Goal: Complete application form: Complete application form

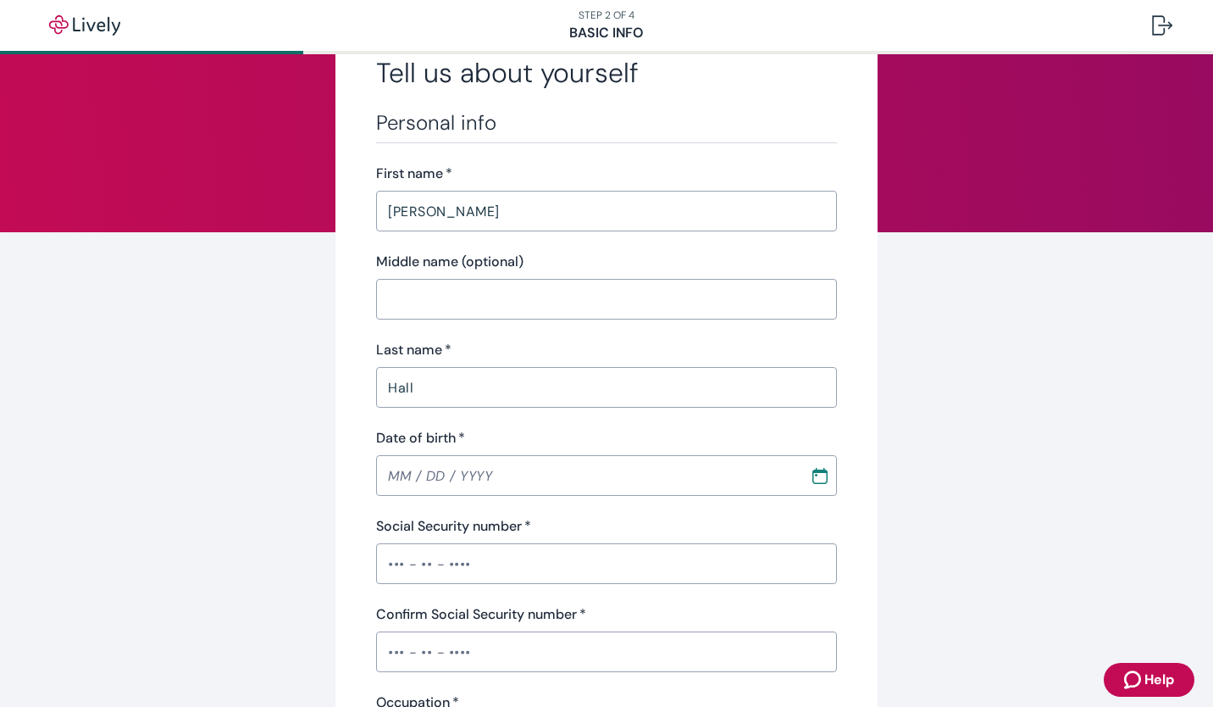
scroll to position [169, 0]
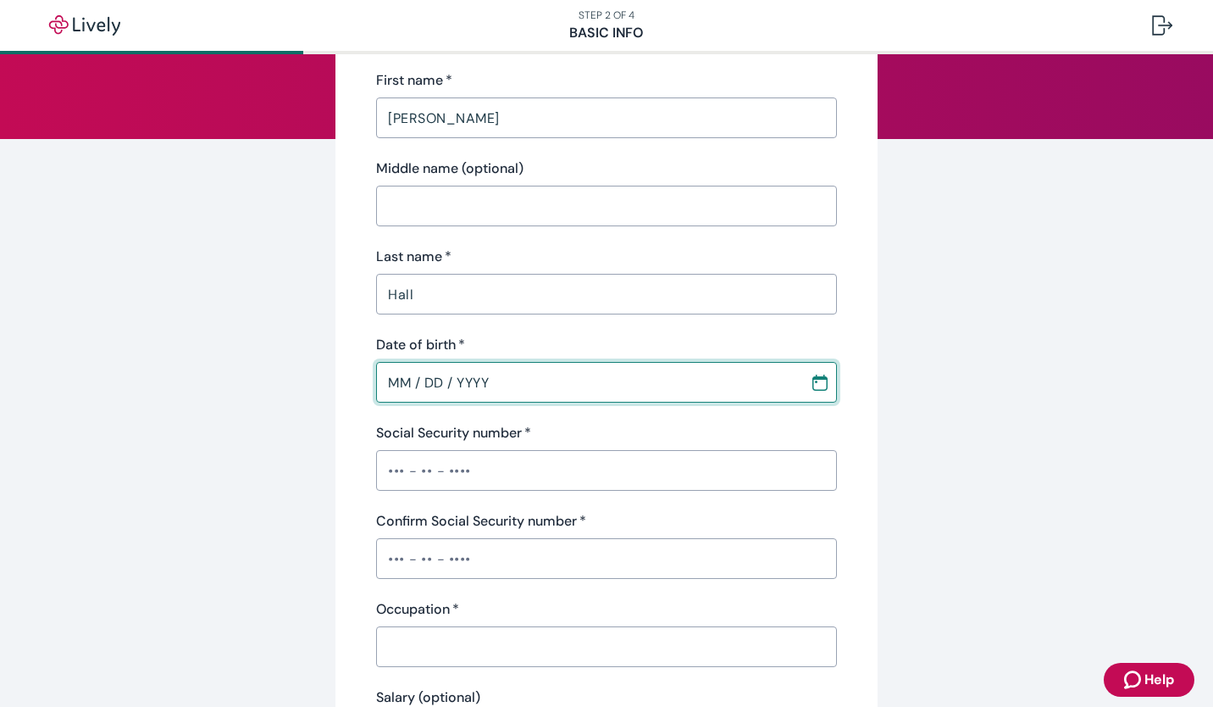
click at [568, 376] on input "MM / DD / YYYY" at bounding box center [587, 382] width 422 height 34
type input "MM / DD / YYYY"
type input "(414) 852-2955"
type input "53209"
type input "MM / DD / YYYY"
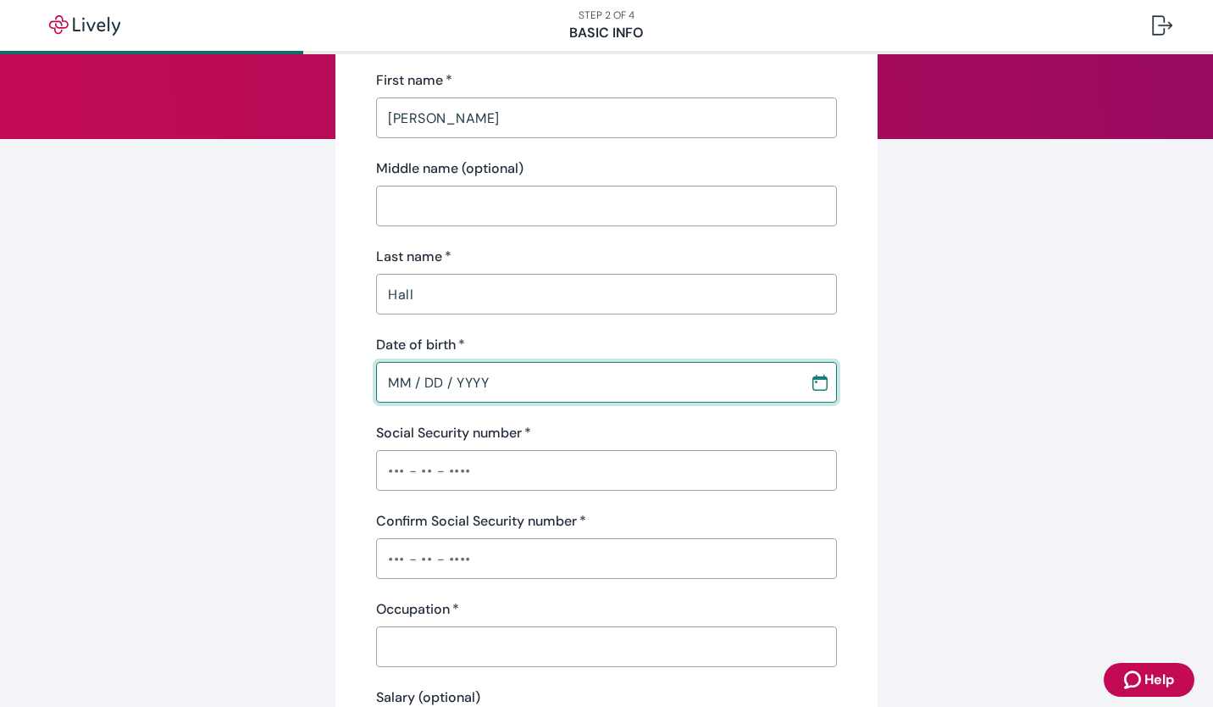
click at [451, 474] on div "​" at bounding box center [606, 470] width 461 height 41
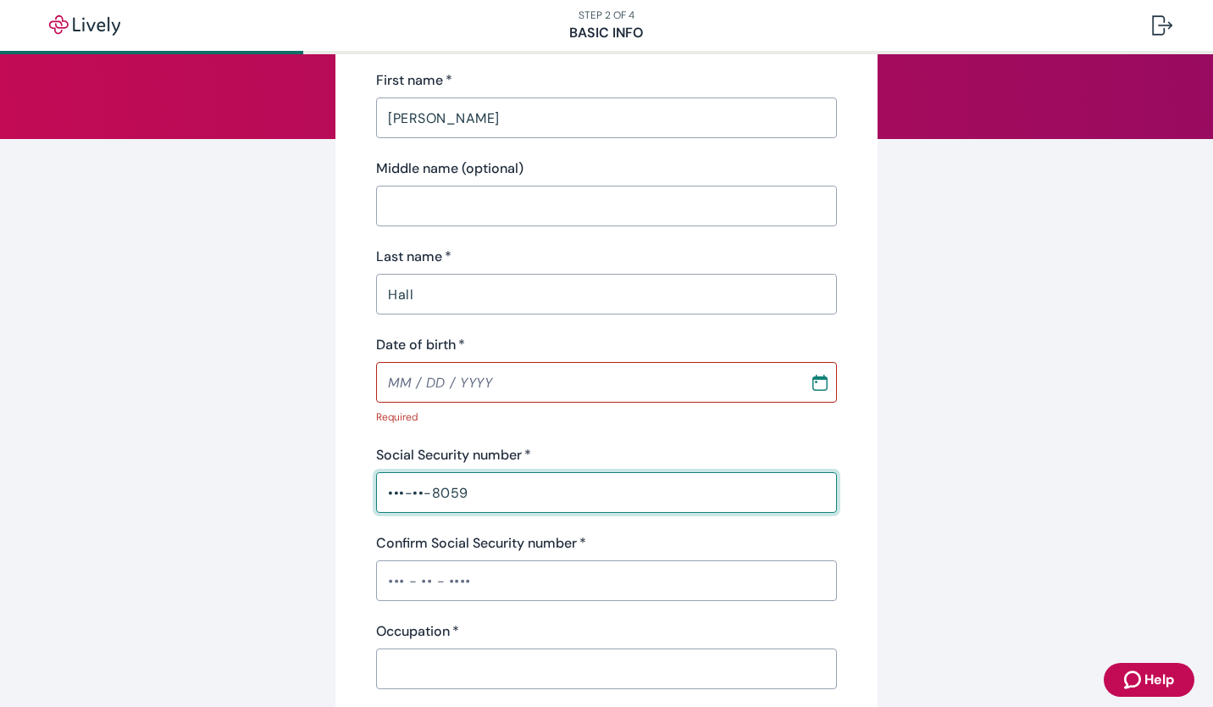
type input "•••-••-8059"
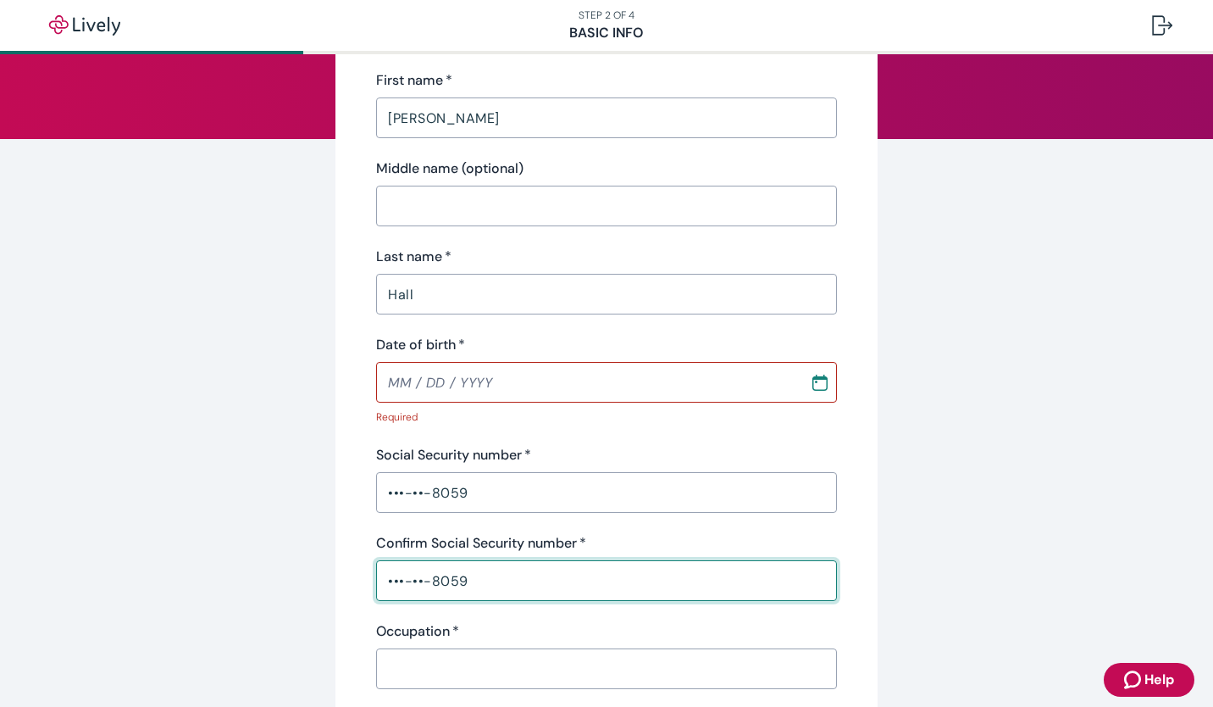
type input "•••-••-8059"
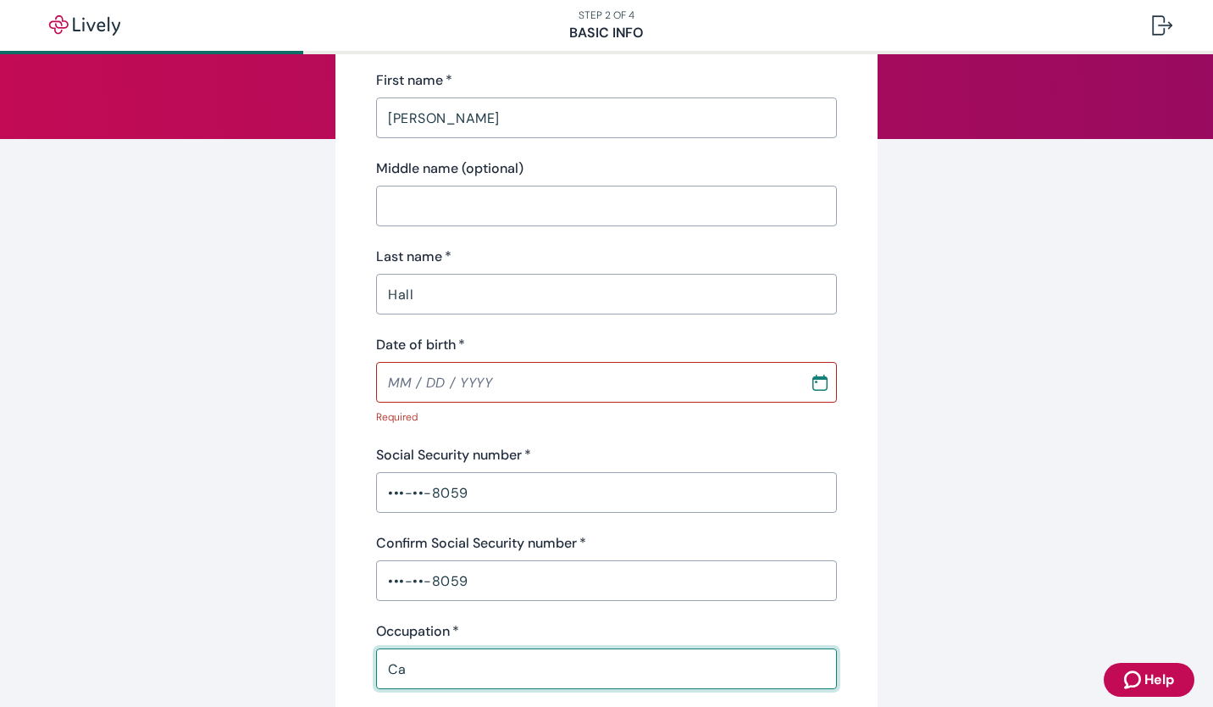
type input "C"
type input "Sales Representative"
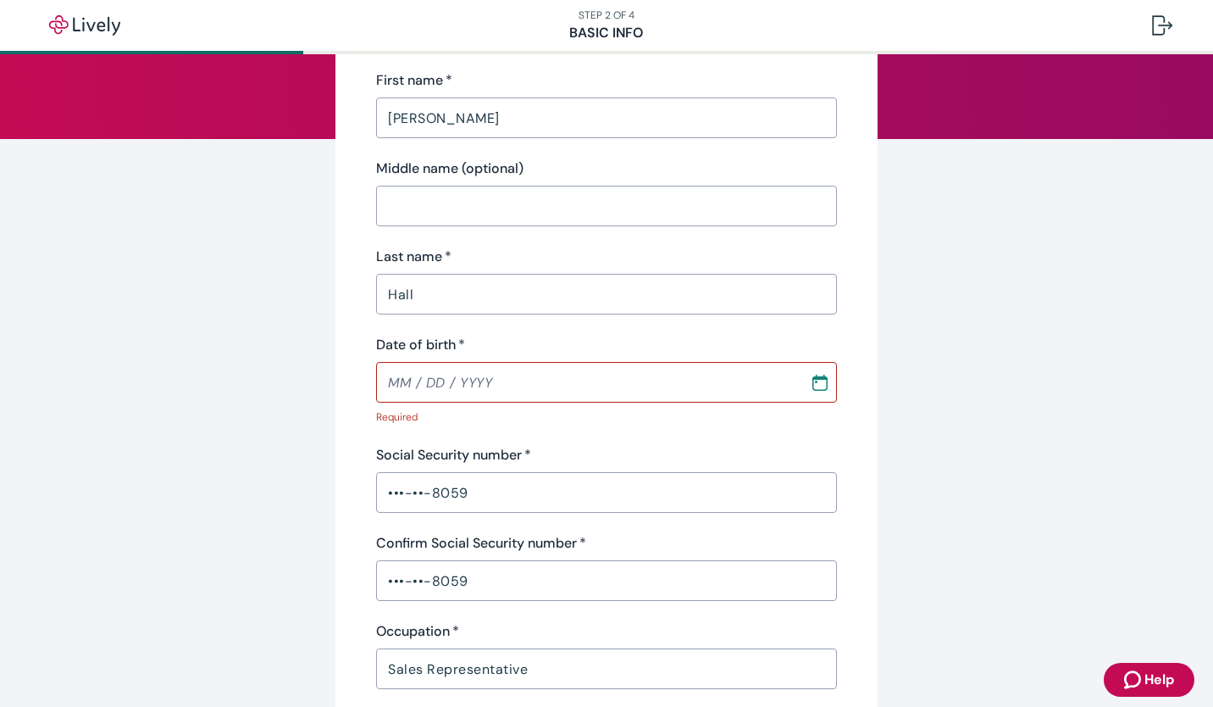
scroll to position [546, 0]
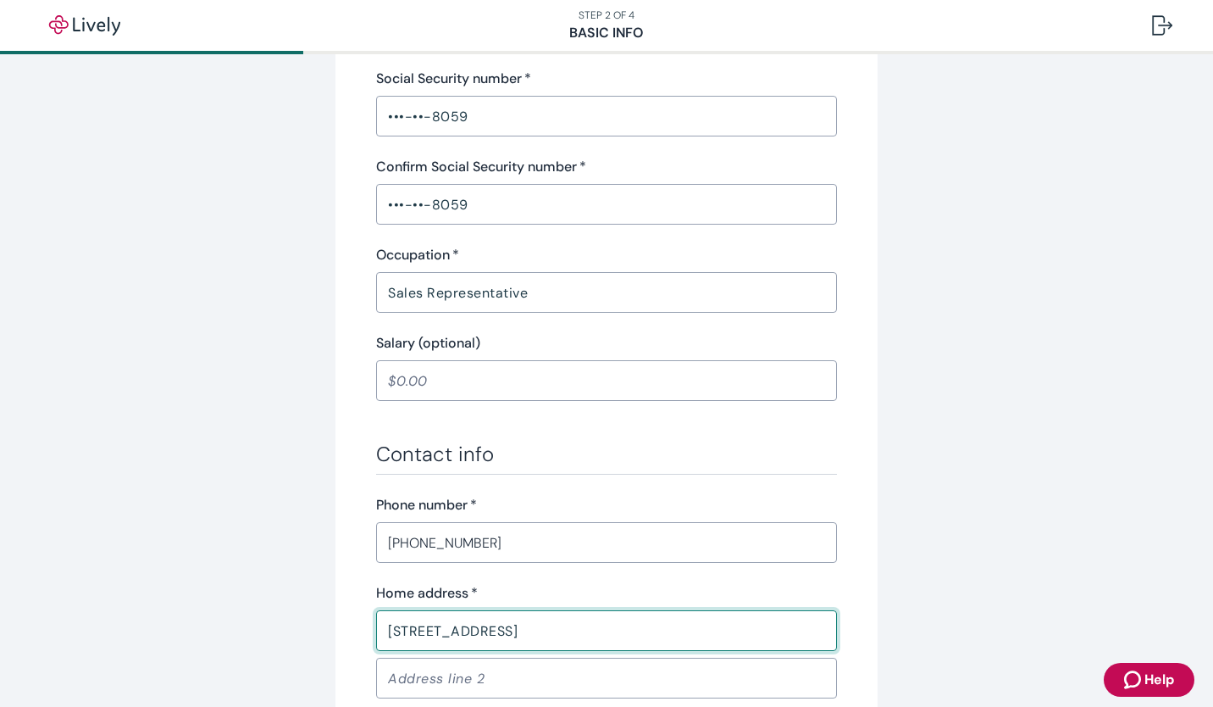
type input "3417 W Hampton Ave"
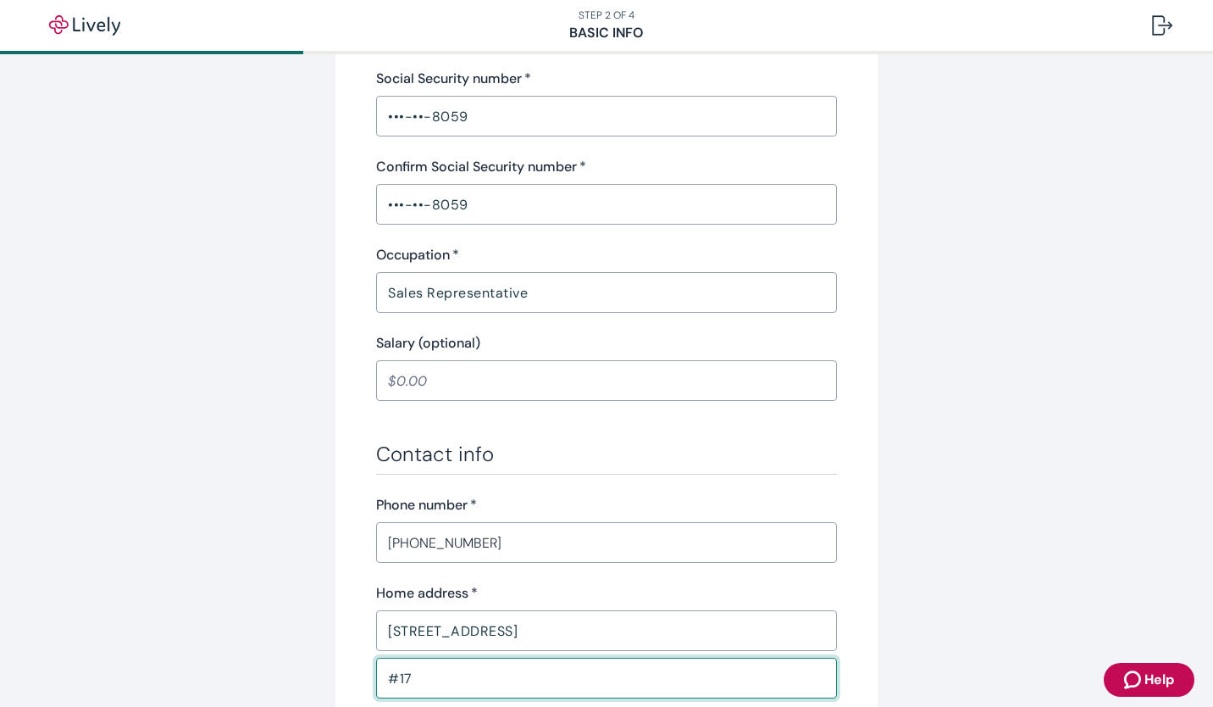
type input "#17"
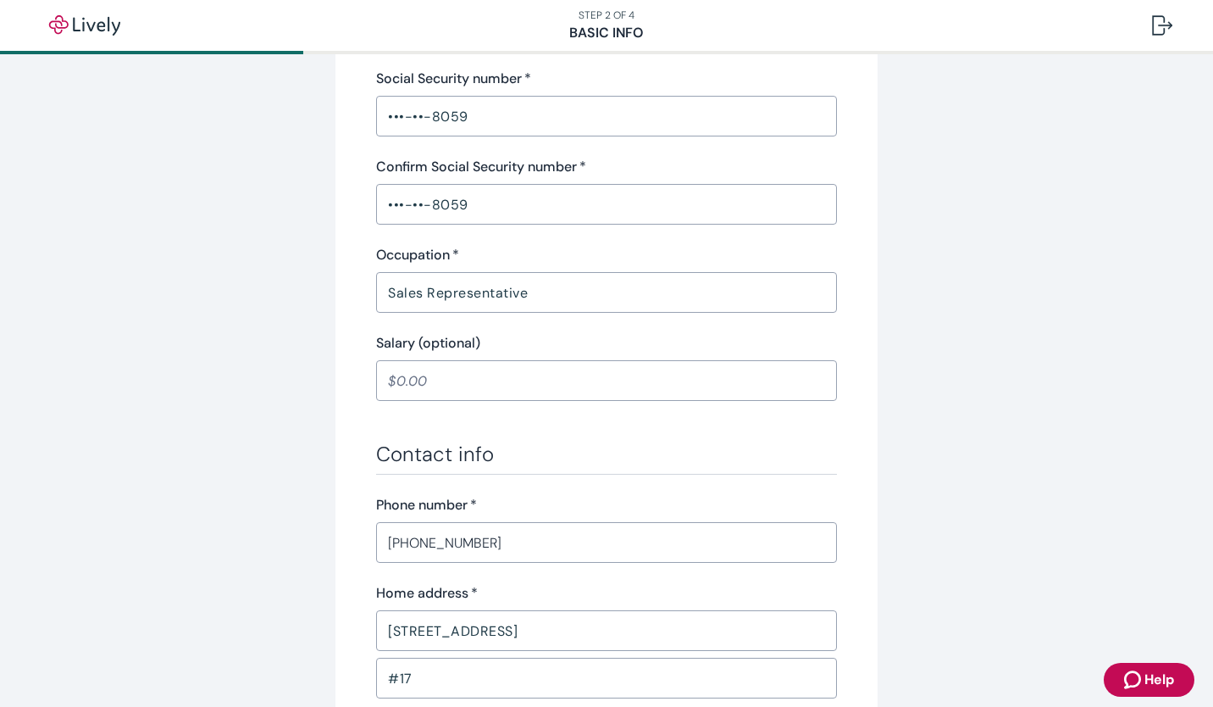
scroll to position [931, 0]
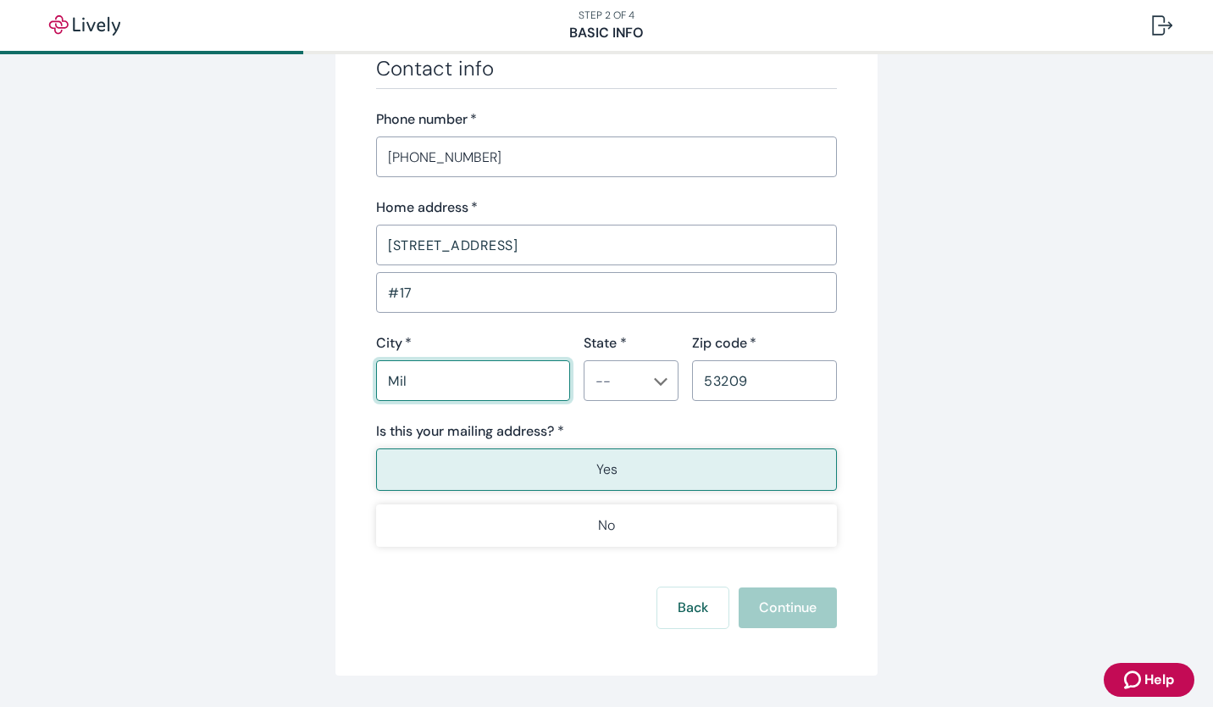
type input "Milwaukee"
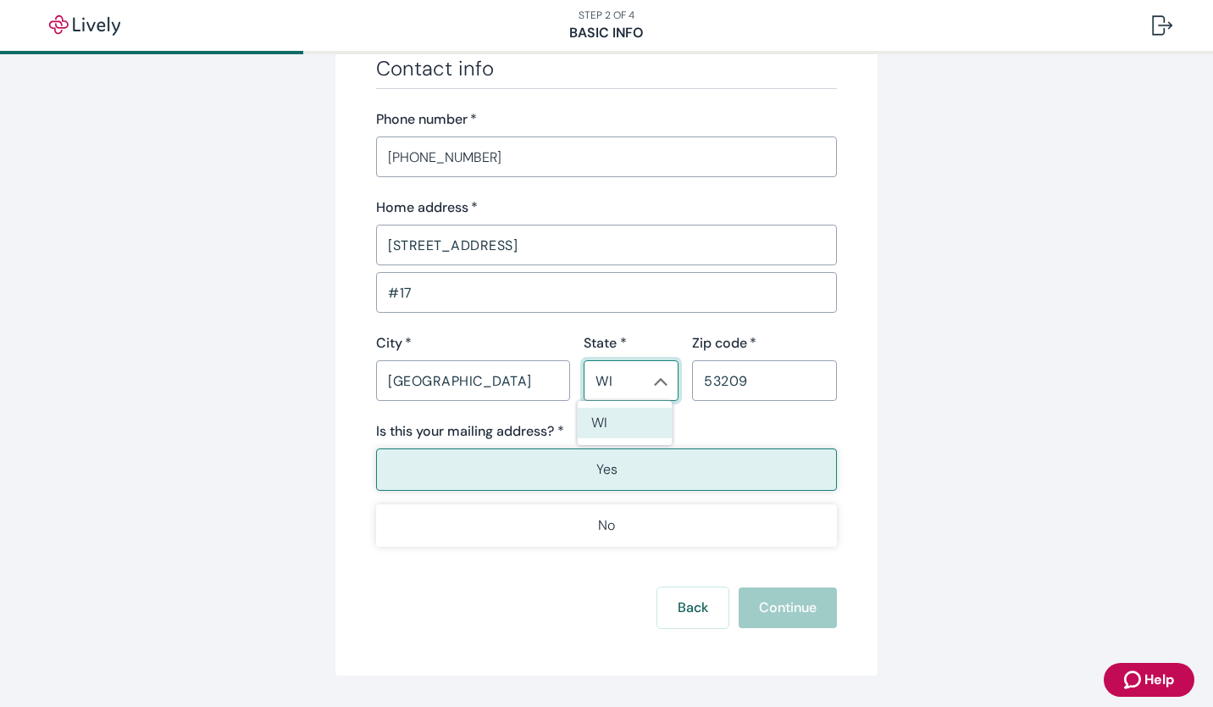
type input "WI"
type button "true"
click at [486, 474] on button "Yes" at bounding box center [606, 469] width 461 height 42
click at [801, 612] on div "Back Continue" at bounding box center [606, 607] width 461 height 41
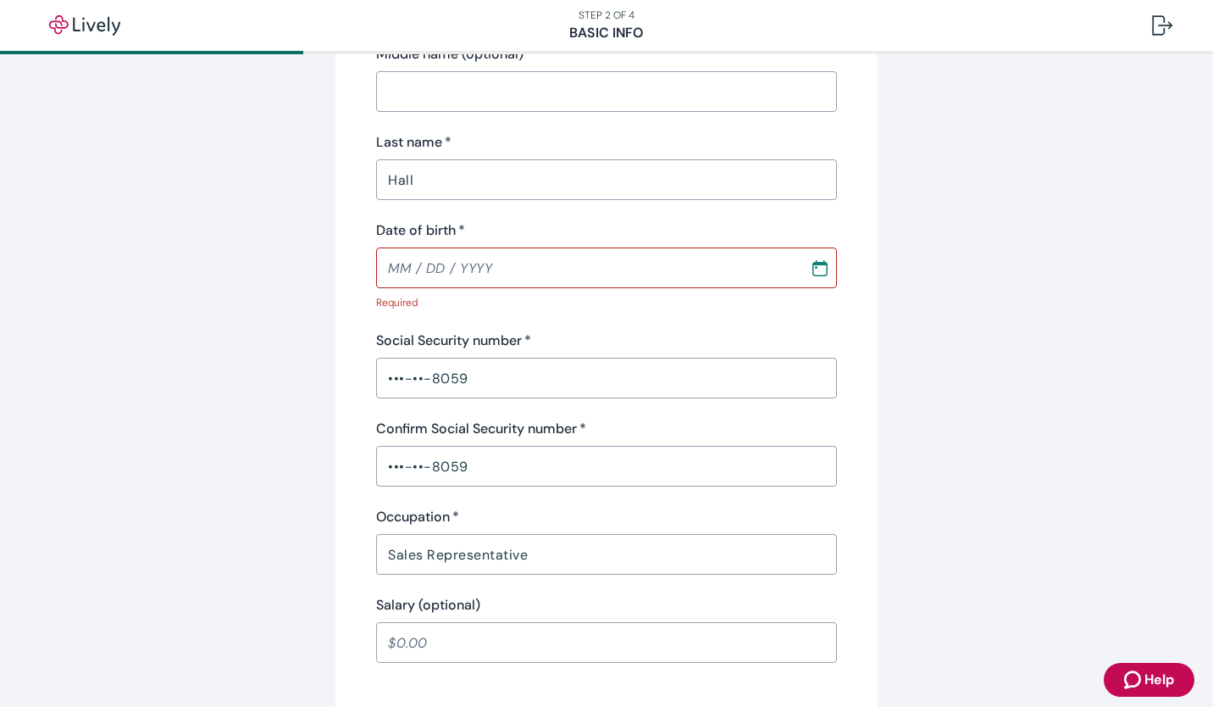
scroll to position [253, 0]
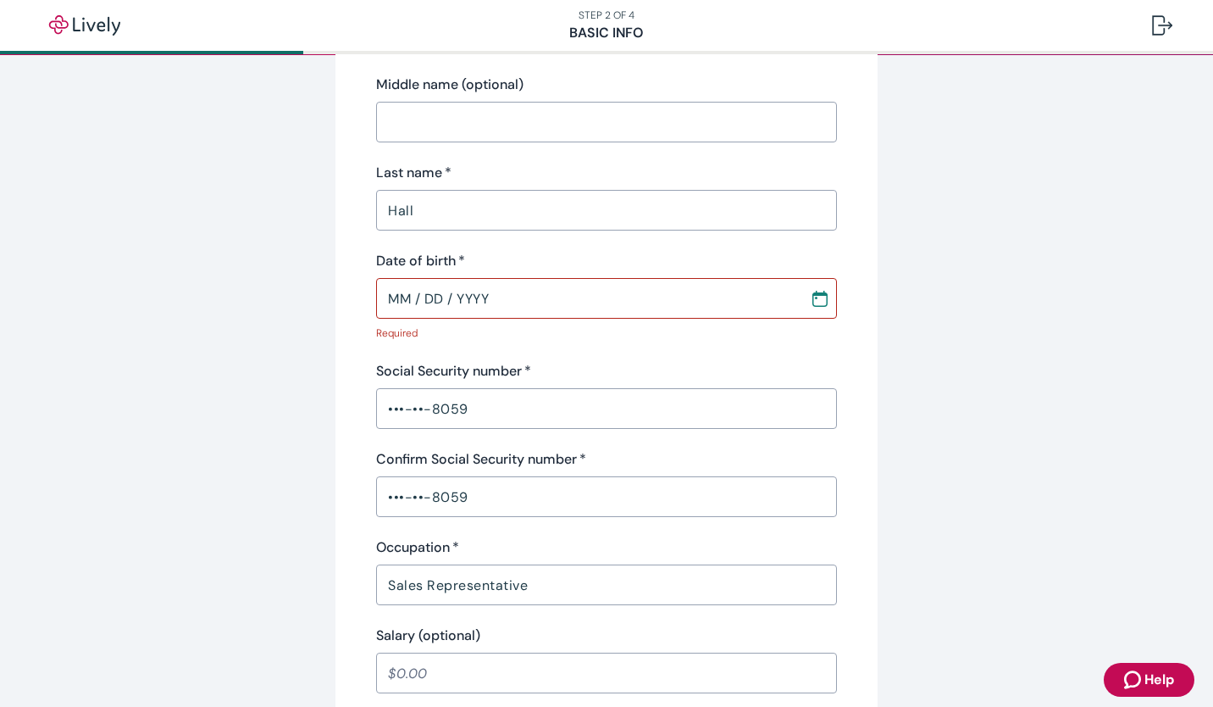
click at [641, 296] on input "MM / DD / YYYY" at bounding box center [587, 298] width 422 height 34
click at [505, 305] on input "MM / DD / YYYY" at bounding box center [587, 298] width 422 height 34
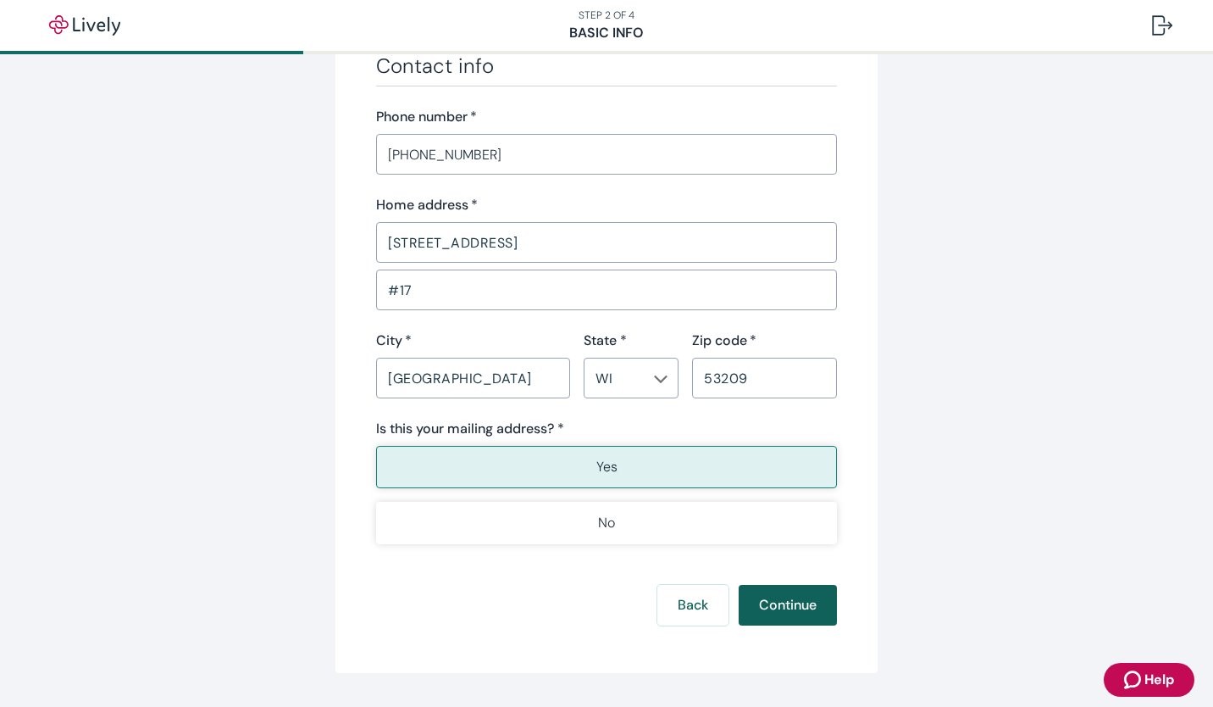
scroll to position [959, 0]
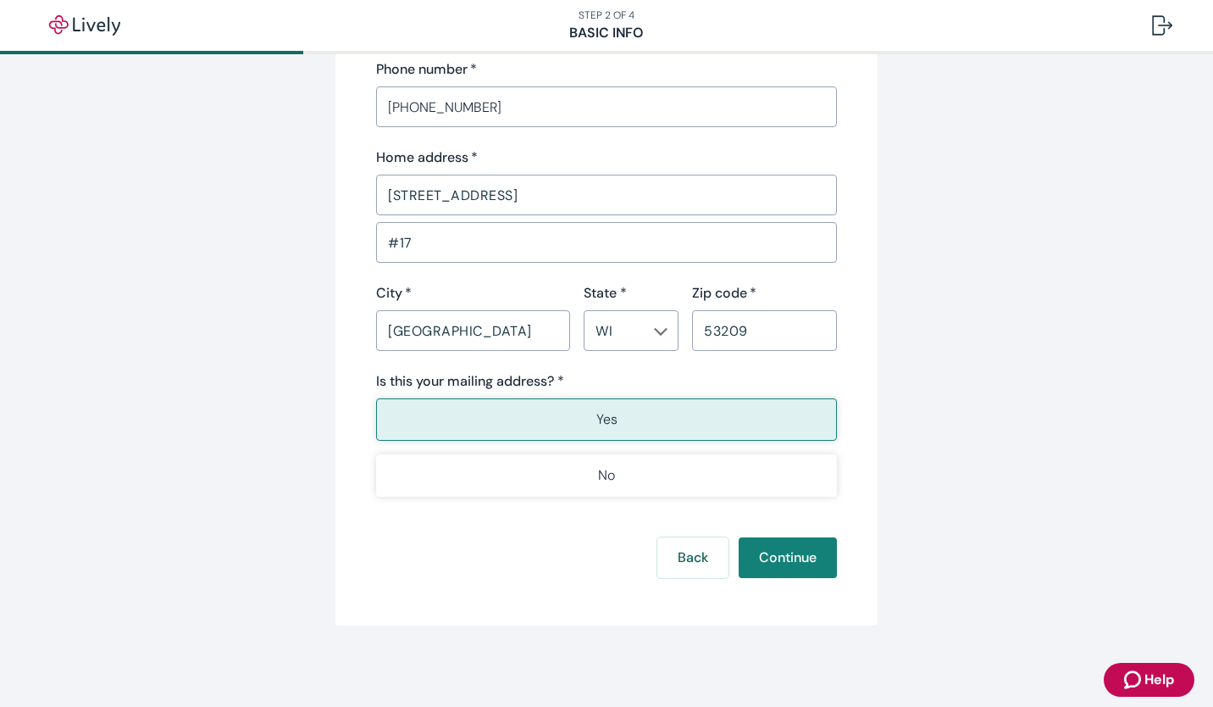
type input "02 / 13 / 1992"
click at [811, 568] on button "Continue" at bounding box center [788, 557] width 98 height 41
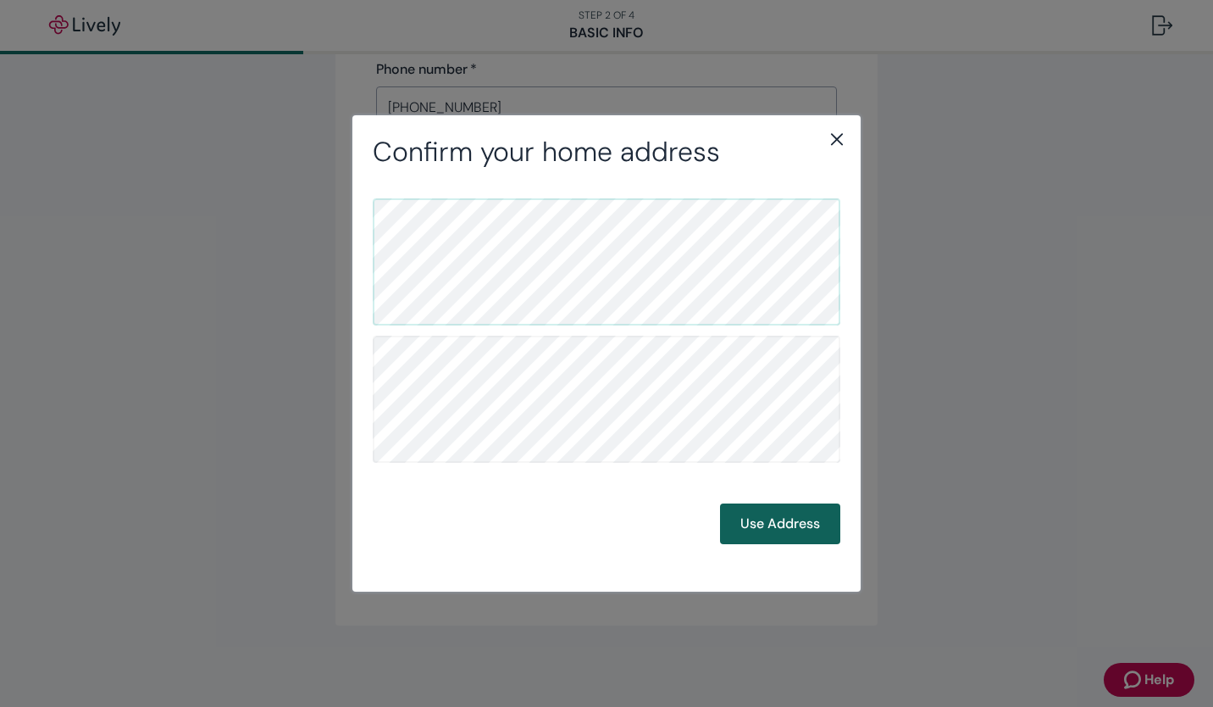
click at [780, 530] on button "Use Address" at bounding box center [780, 523] width 120 height 41
click at [784, 520] on button "Use Address" at bounding box center [780, 523] width 120 height 41
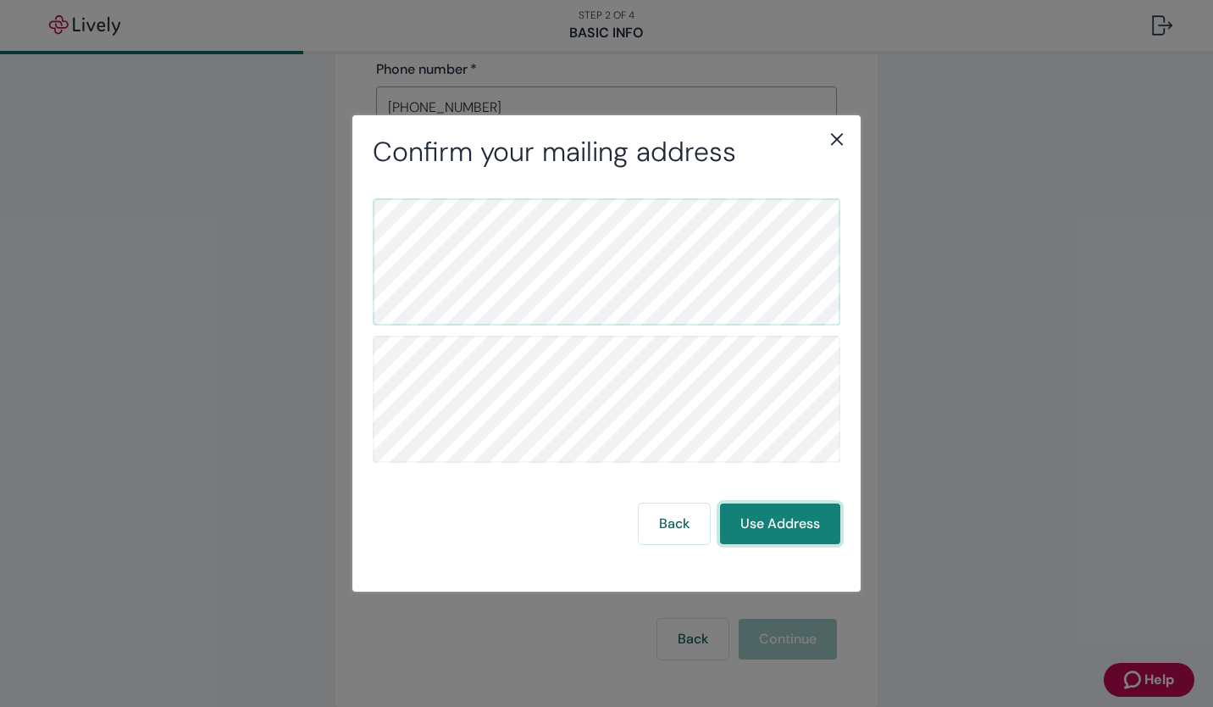
click at [810, 524] on button "Use Address" at bounding box center [780, 523] width 120 height 41
click at [835, 142] on icon "close" at bounding box center [837, 139] width 20 height 20
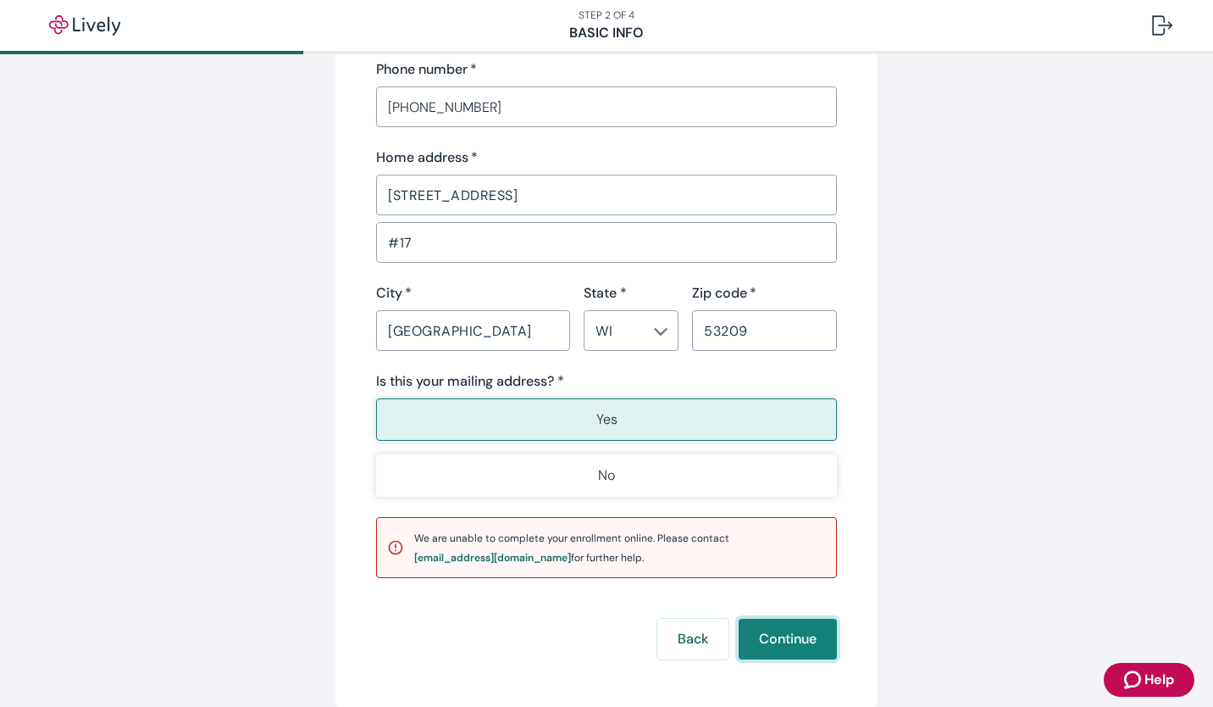
click at [820, 622] on button "Continue" at bounding box center [788, 638] width 98 height 41
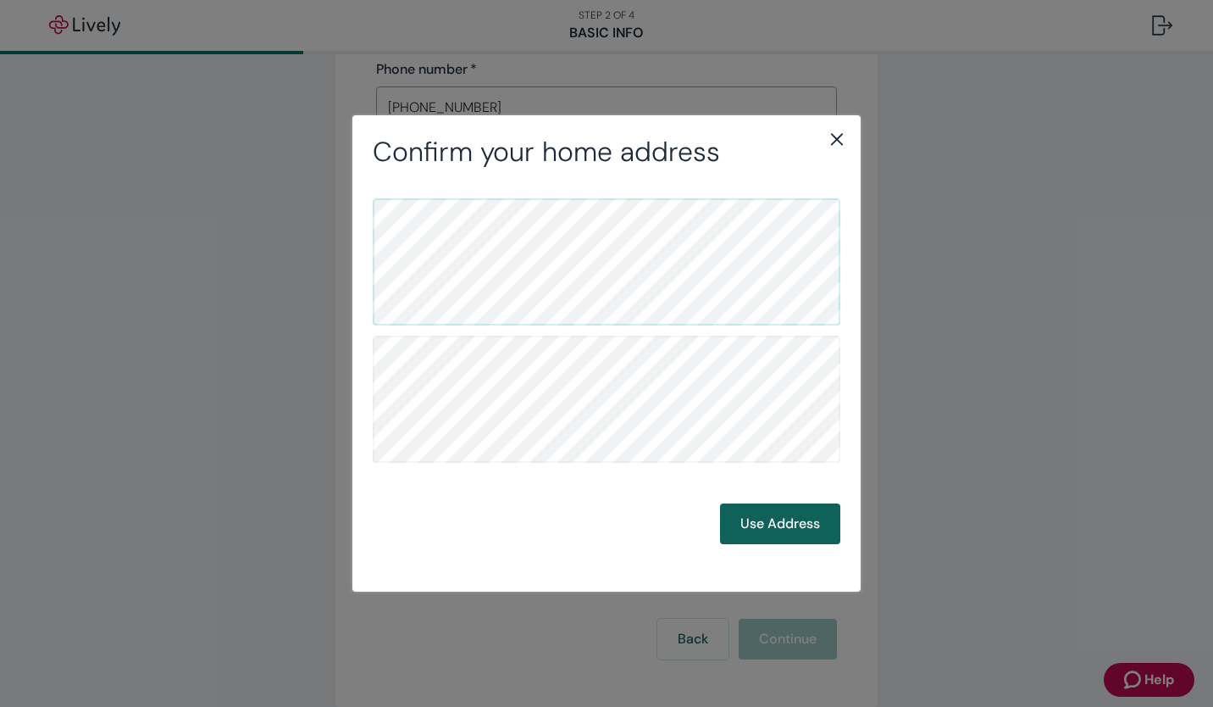
click at [818, 529] on button "Use Address" at bounding box center [780, 523] width 120 height 41
click at [812, 523] on button "Use Address" at bounding box center [780, 523] width 120 height 41
click at [834, 141] on icon "close" at bounding box center [837, 139] width 12 height 12
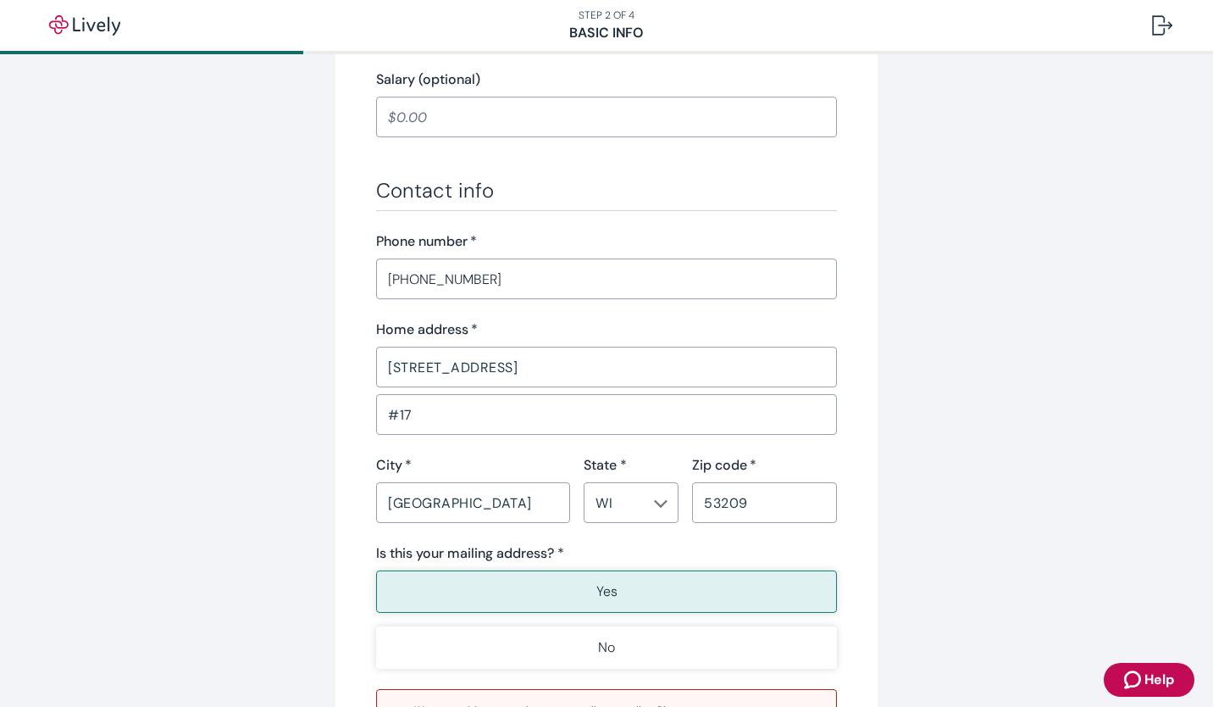
scroll to position [786, 0]
click at [704, 419] on input "#17" at bounding box center [606, 415] width 461 height 34
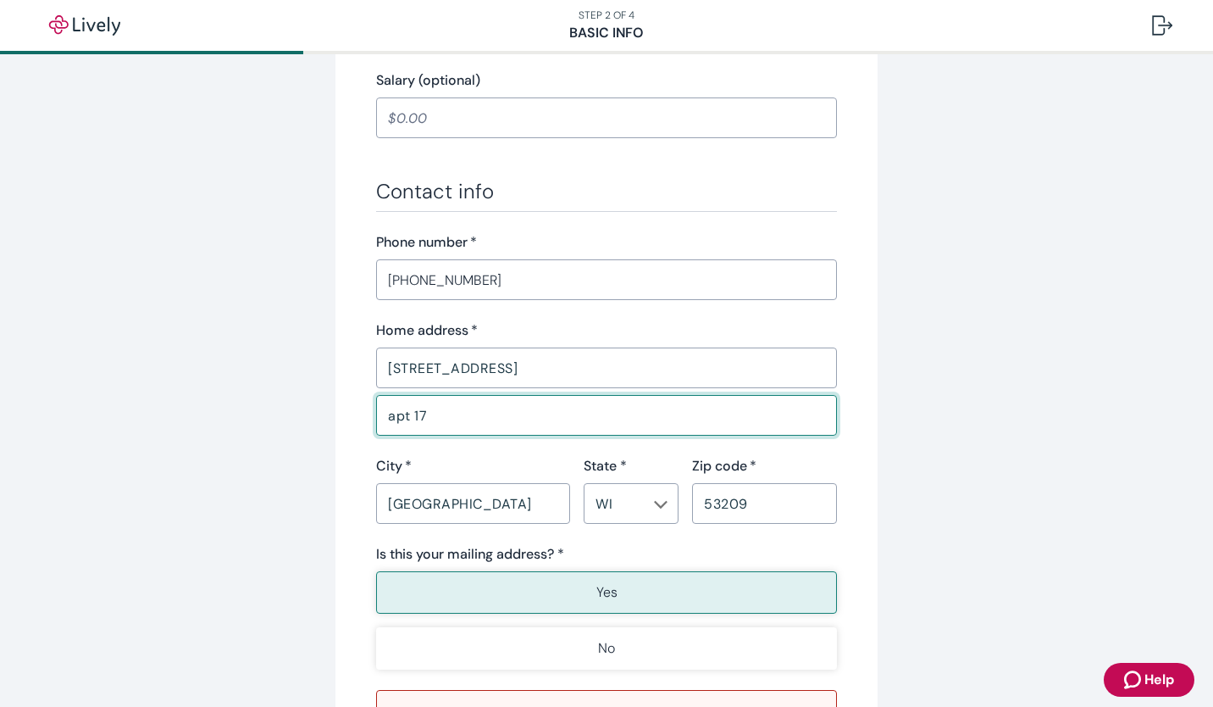
type input "apt 17"
drag, startPoint x: 978, startPoint y: 379, endPoint x: 918, endPoint y: 407, distance: 65.6
click at [973, 379] on div "Tell us about yourself Personal info First name   * Joseph ​ Middle name (optio…" at bounding box center [606, 92] width 813 height 1574
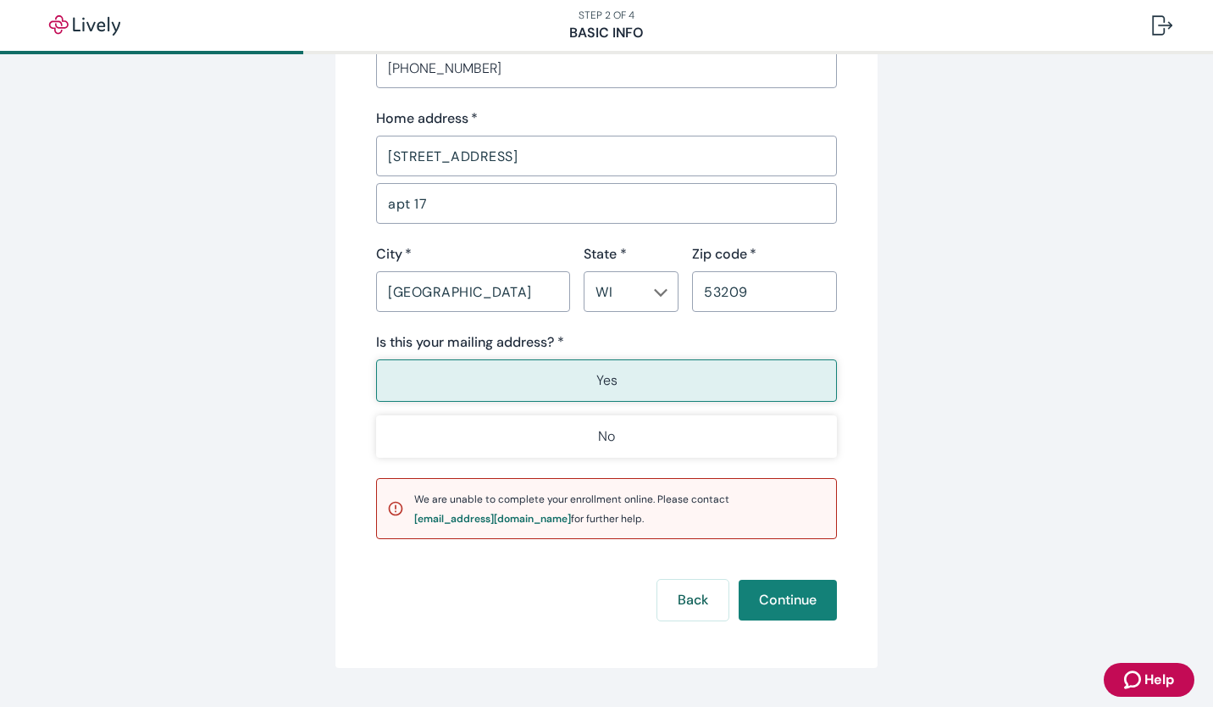
scroll to position [1040, 0]
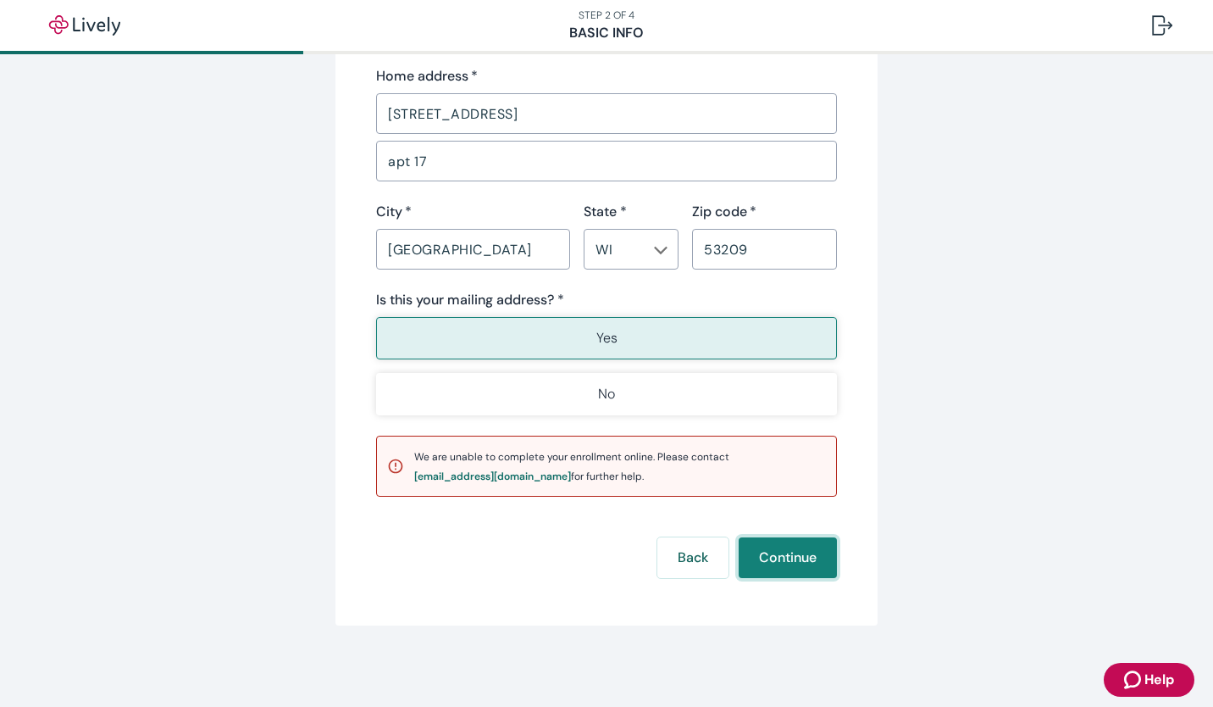
click at [802, 553] on button "Continue" at bounding box center [788, 557] width 98 height 41
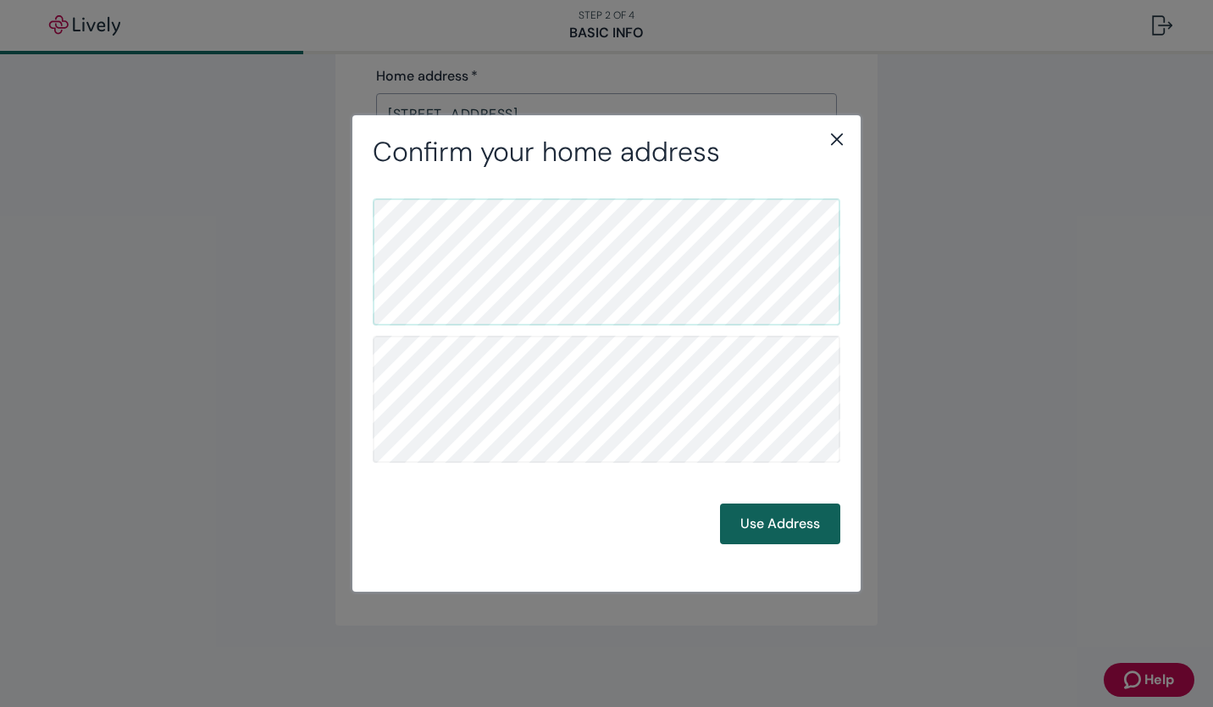
click at [815, 520] on button "Use Address" at bounding box center [780, 523] width 120 height 41
click at [787, 515] on button "Use Address" at bounding box center [780, 523] width 120 height 41
click at [677, 516] on button "Back" at bounding box center [674, 523] width 71 height 41
click at [803, 559] on div "Use Address" at bounding box center [606, 369] width 508 height 403
click at [801, 518] on button "Use Address" at bounding box center [780, 523] width 120 height 41
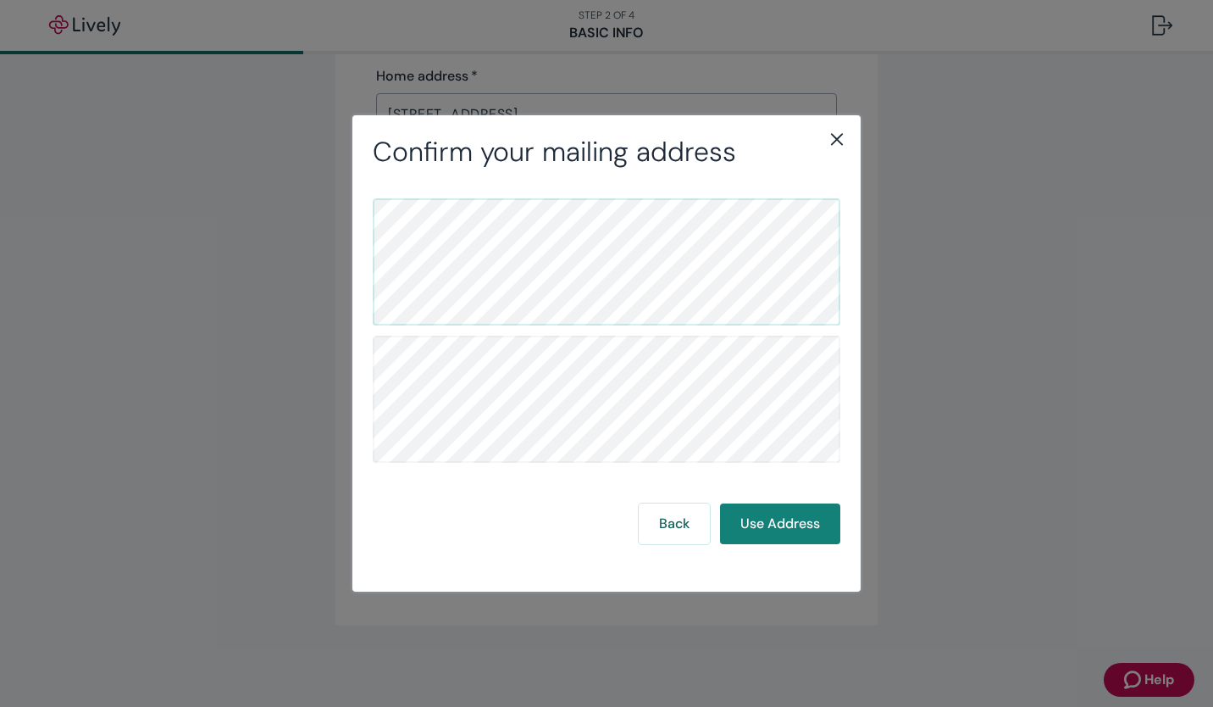
click at [836, 143] on icon "close" at bounding box center [837, 139] width 20 height 20
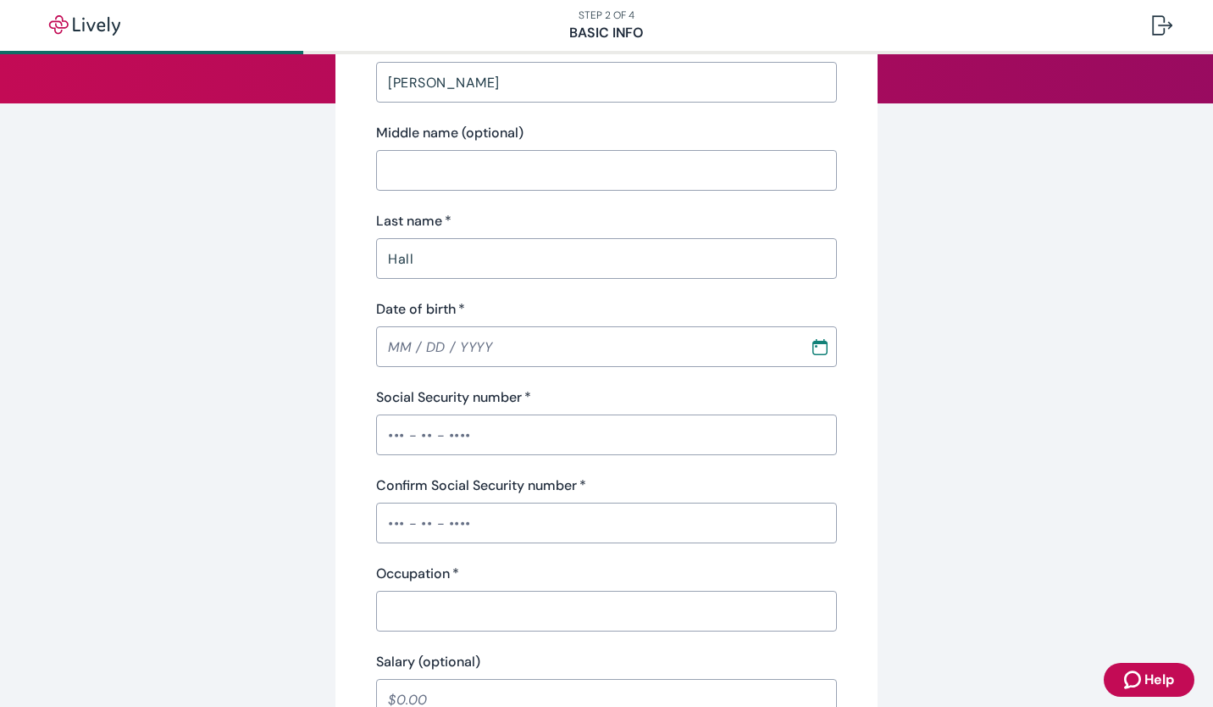
scroll to position [281, 0]
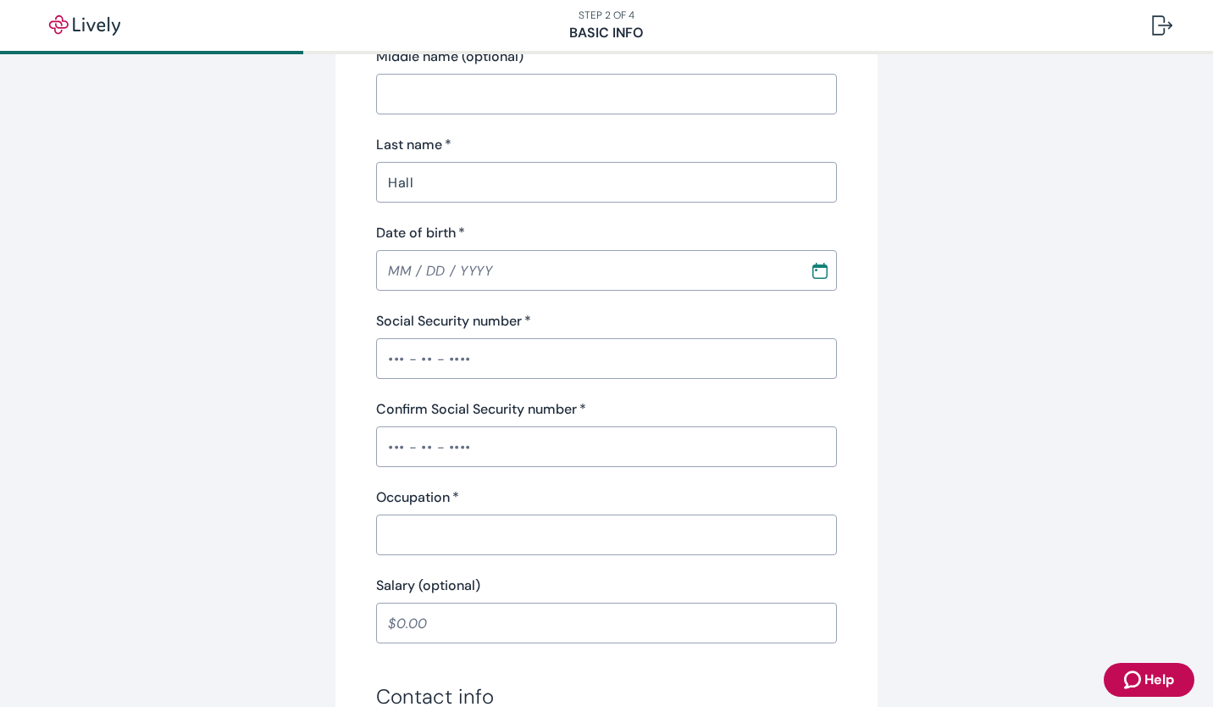
click at [585, 263] on input "Date of birth   *" at bounding box center [587, 270] width 422 height 34
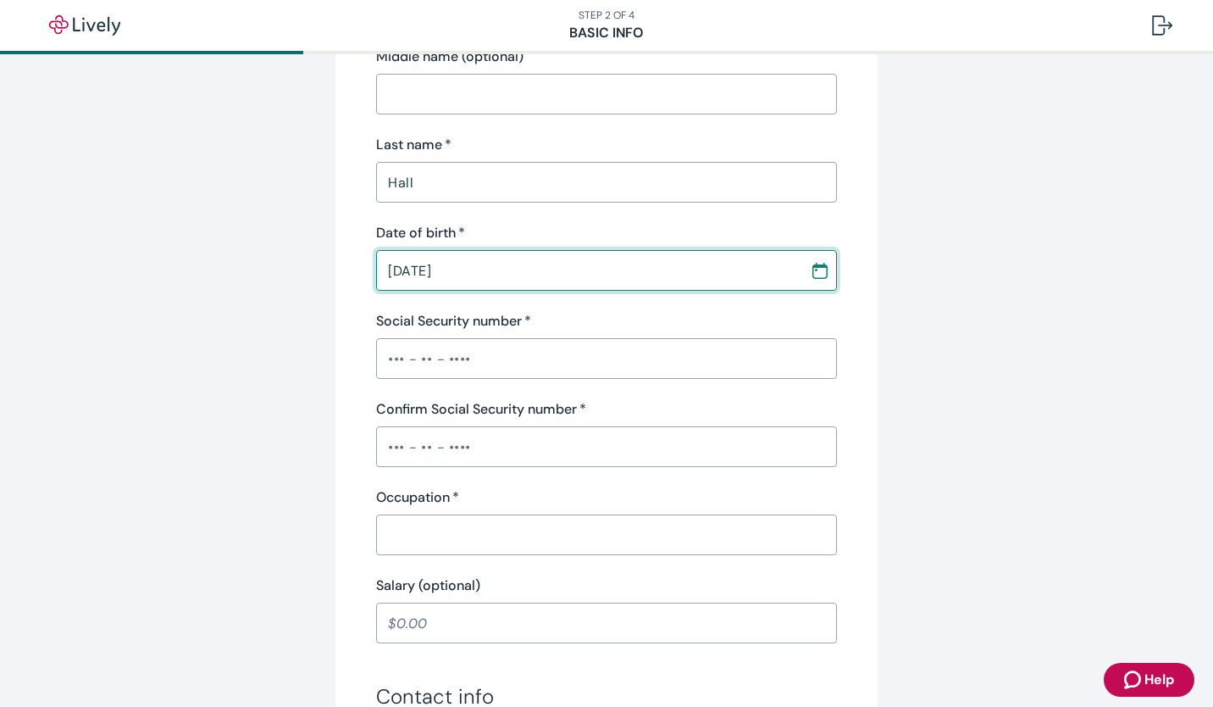
type input "02 / 13 / 1992"
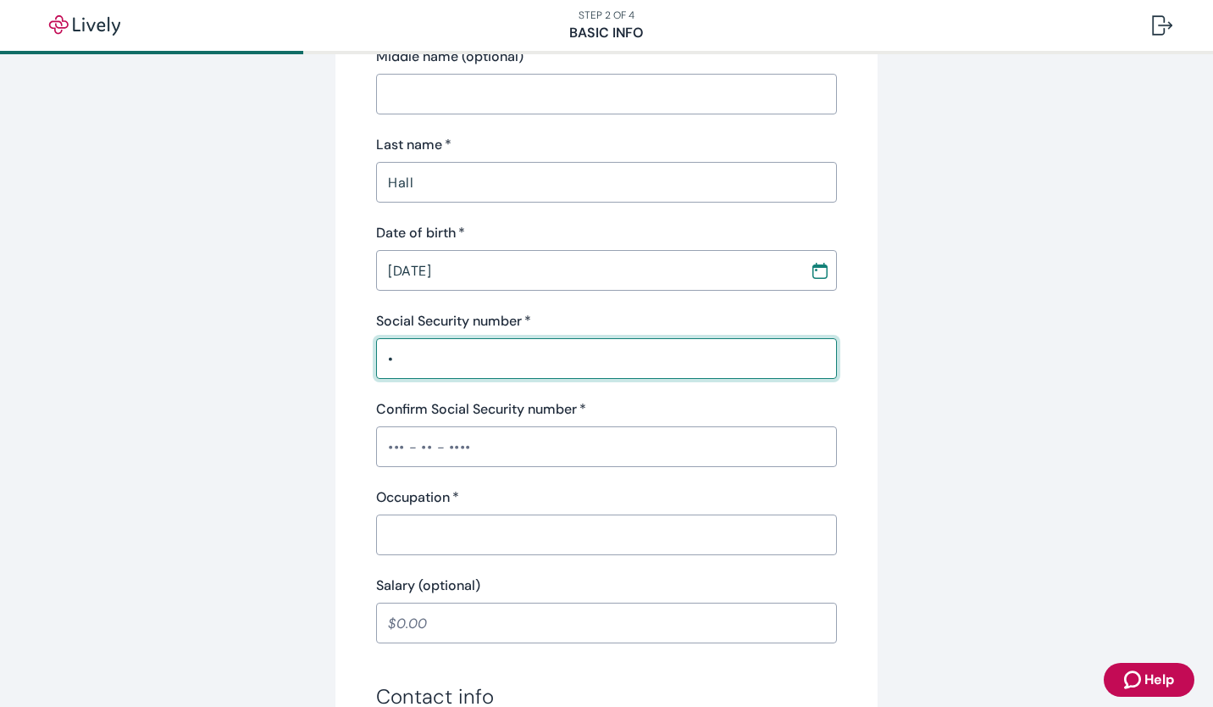
type input "•"
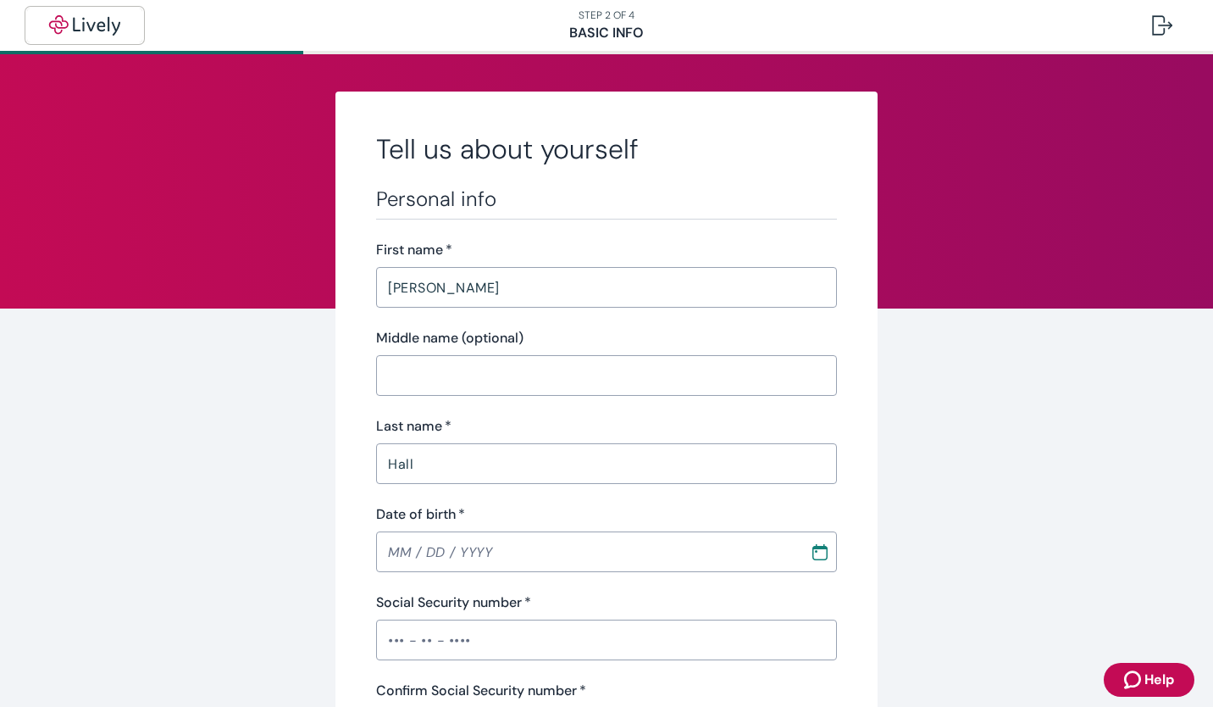
click at [96, 30] on img "button" at bounding box center [84, 25] width 95 height 20
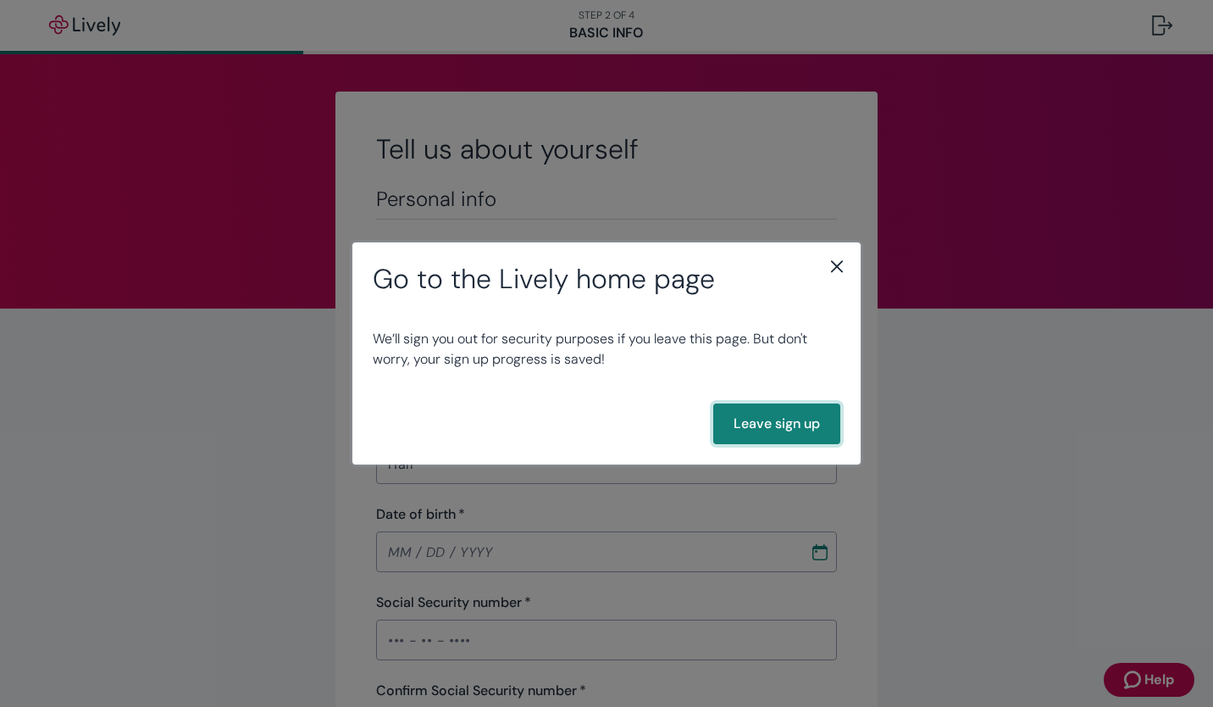
click at [753, 433] on button "Leave sign up" at bounding box center [776, 423] width 127 height 41
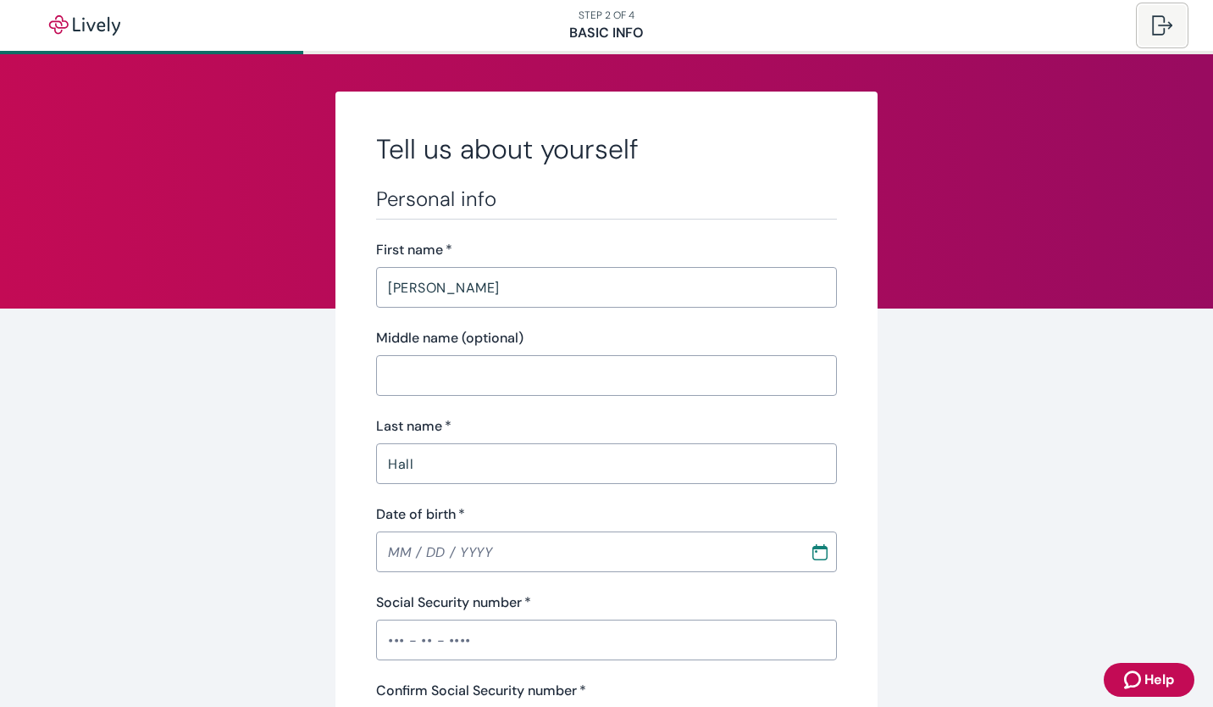
click at [1162, 32] on div at bounding box center [1162, 25] width 20 height 20
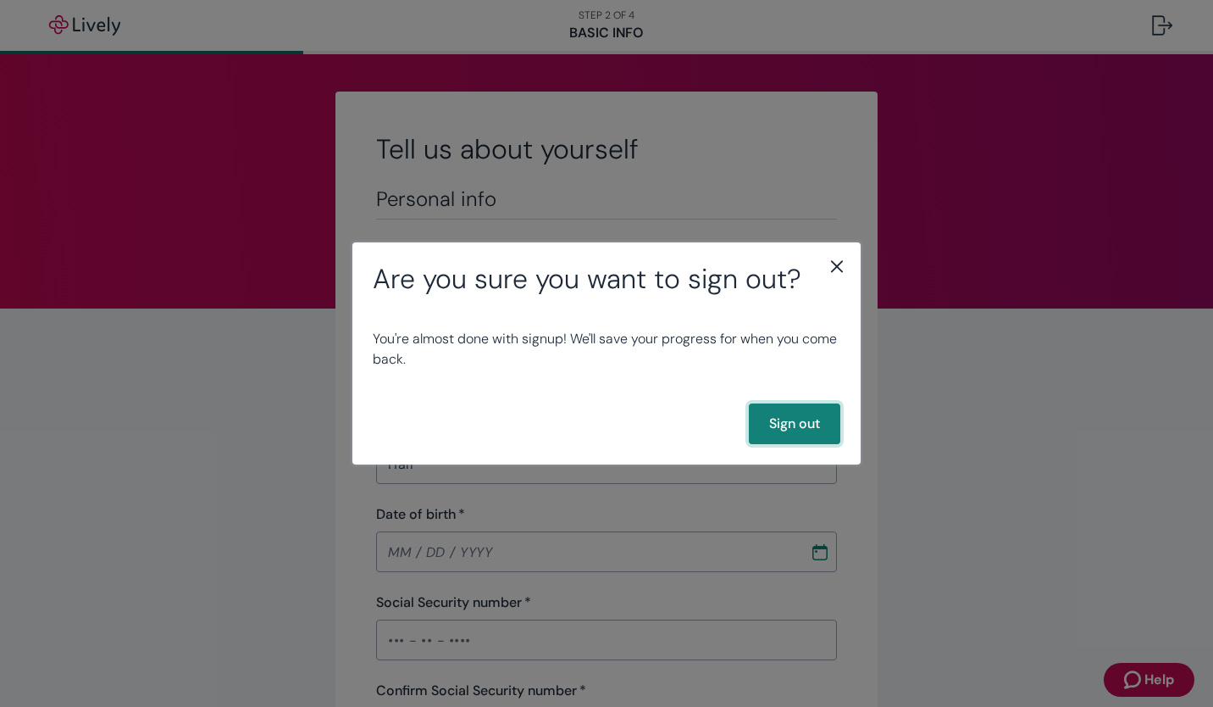
click at [778, 423] on button "Sign out" at bounding box center [794, 423] width 91 height 41
